Goal: Information Seeking & Learning: Understand process/instructions

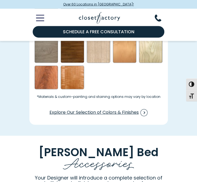
scroll to position [883, 0]
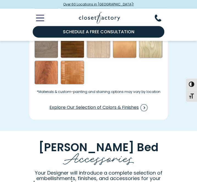
click at [37, 11] on div at bounding box center [98, 17] width 145 height 17
click at [39, 17] on icon "Toggle Mobile Menu" at bounding box center [40, 18] width 8 height 6
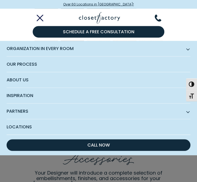
click at [119, 62] on span "Our Process" at bounding box center [99, 64] width 184 height 15
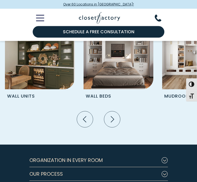
scroll to position [985, 0]
